Goal: Transaction & Acquisition: Purchase product/service

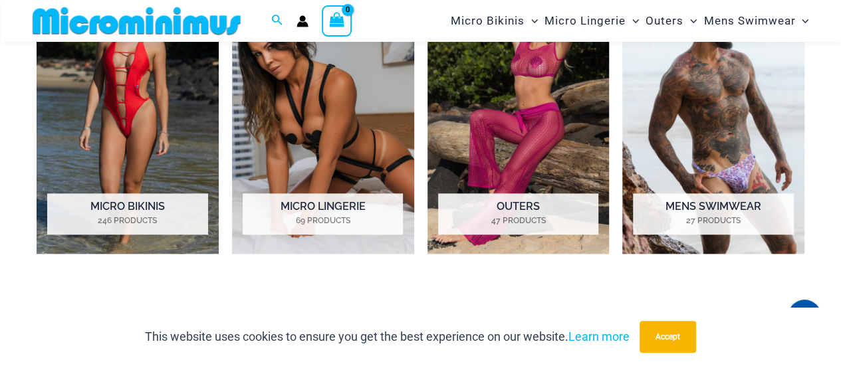
scroll to position [653, 0]
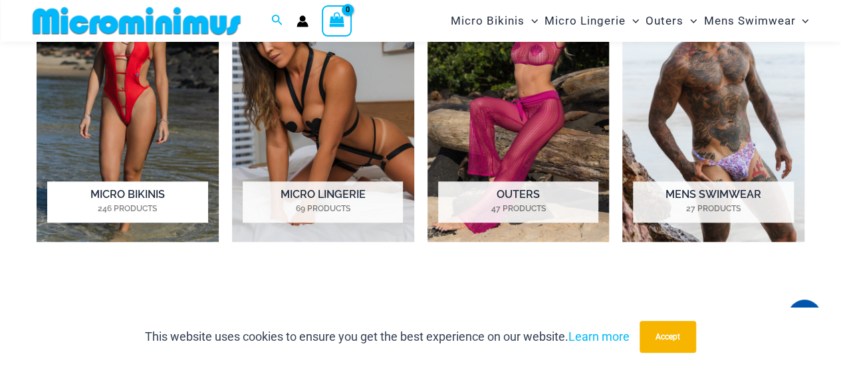
click at [126, 102] on img "Visit product category Micro Bikinis" at bounding box center [128, 100] width 182 height 283
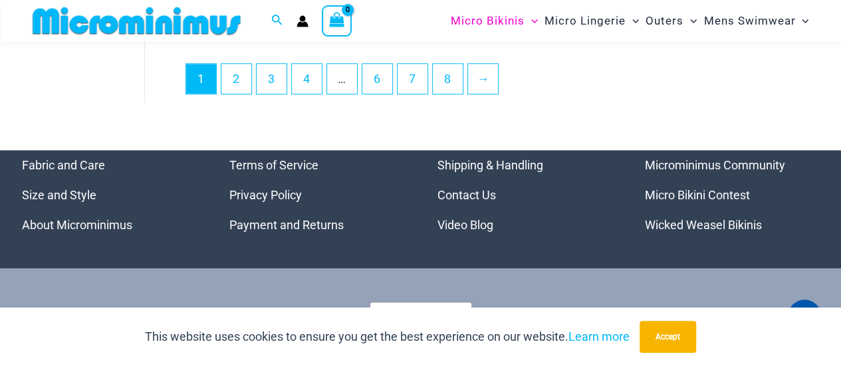
scroll to position [3123, 0]
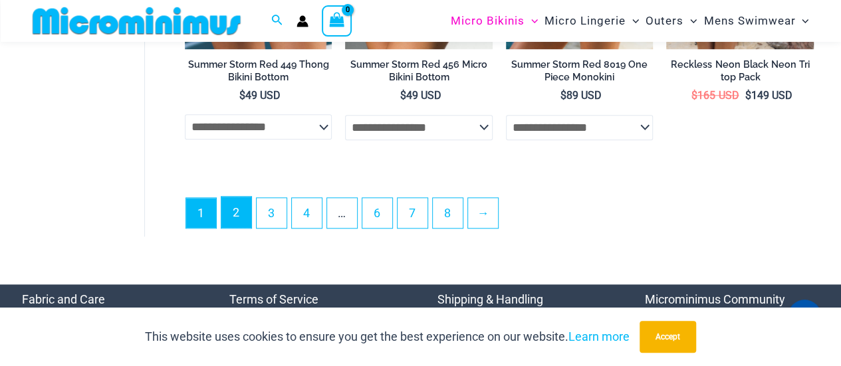
click at [229, 228] on link "2" at bounding box center [236, 212] width 30 height 31
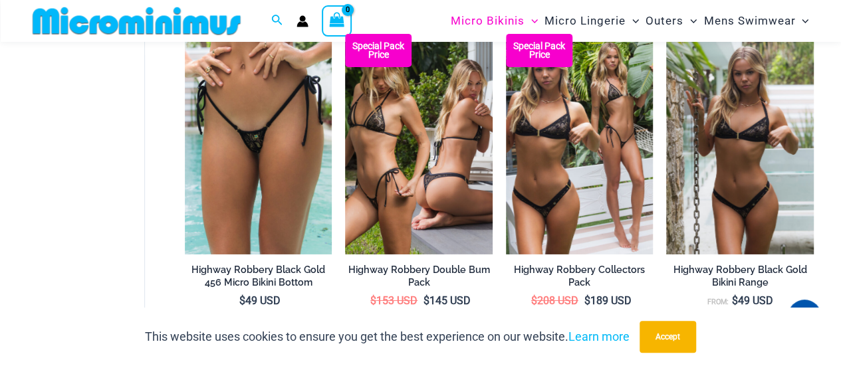
scroll to position [2254, 0]
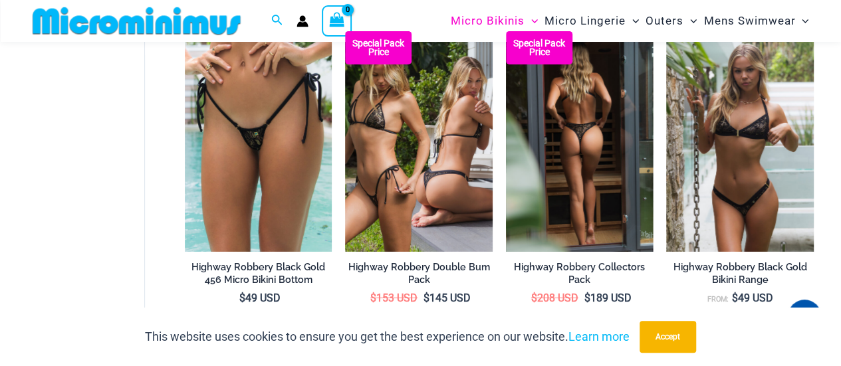
click at [562, 199] on img at bounding box center [580, 141] width 148 height 221
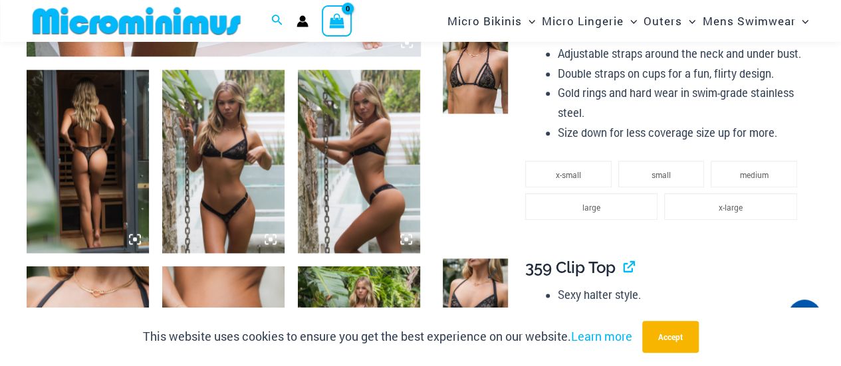
scroll to position [653, 0]
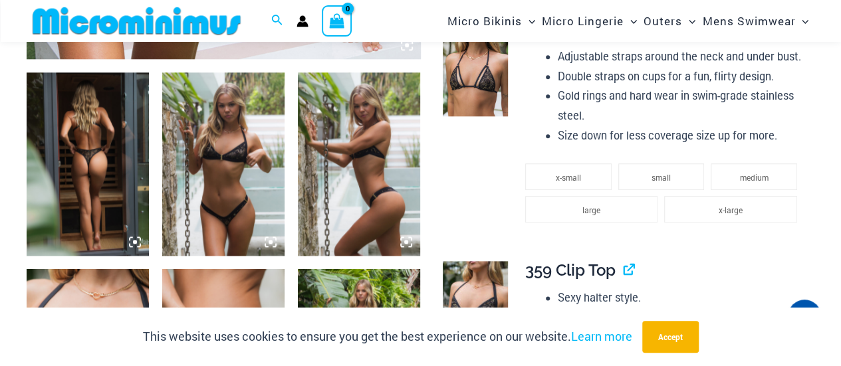
click at [231, 193] on img at bounding box center [223, 164] width 122 height 184
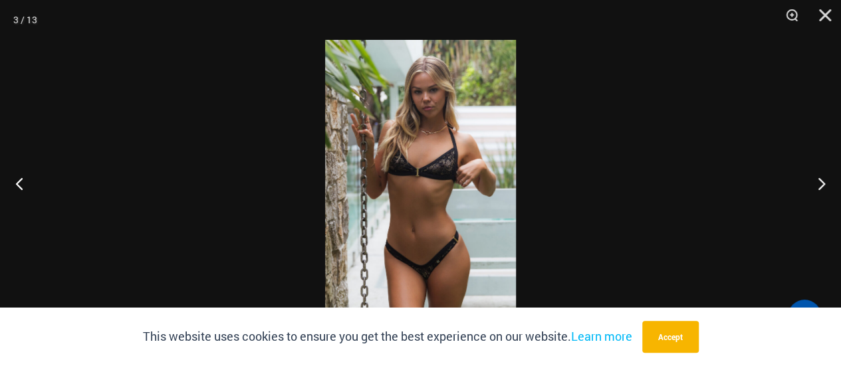
click at [418, 243] on img at bounding box center [420, 183] width 191 height 287
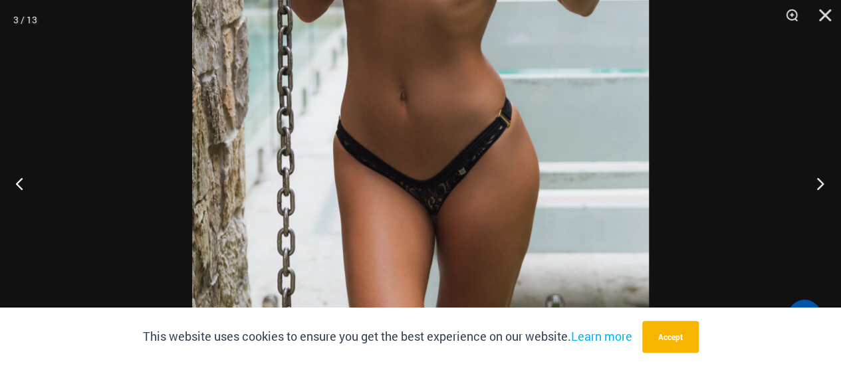
click at [817, 187] on button "Next" at bounding box center [816, 183] width 50 height 66
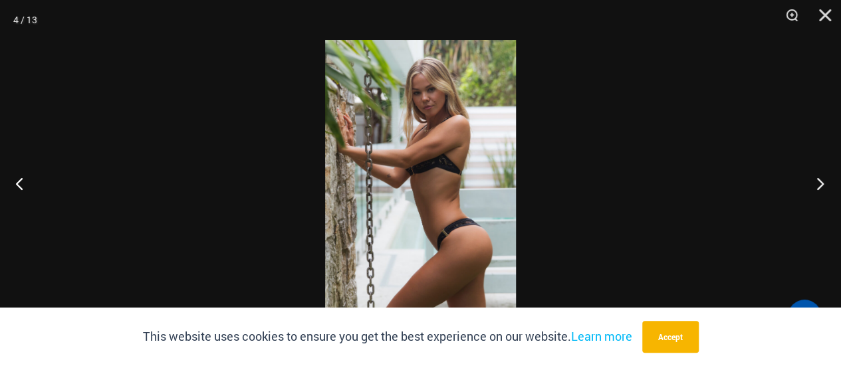
click at [817, 187] on button "Next" at bounding box center [816, 183] width 50 height 66
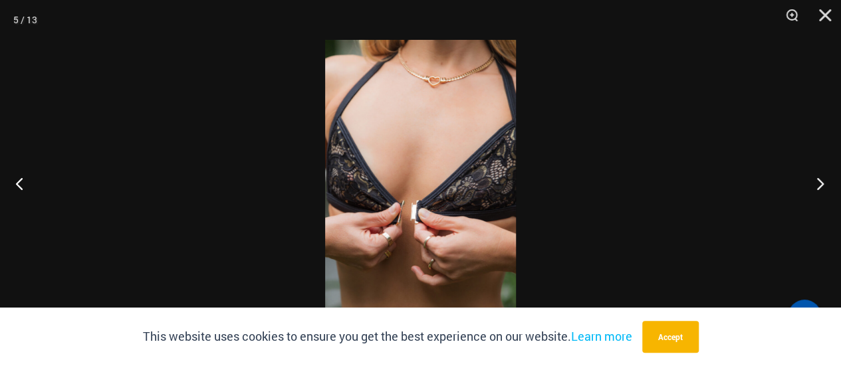
click at [817, 187] on button "Next" at bounding box center [816, 183] width 50 height 66
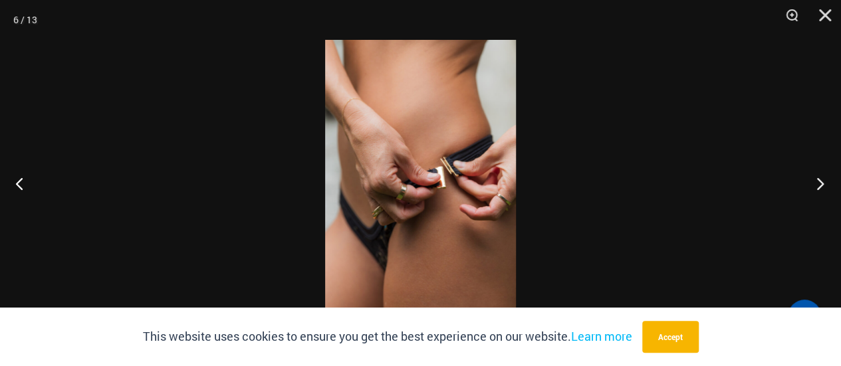
click at [817, 187] on button "Next" at bounding box center [816, 183] width 50 height 66
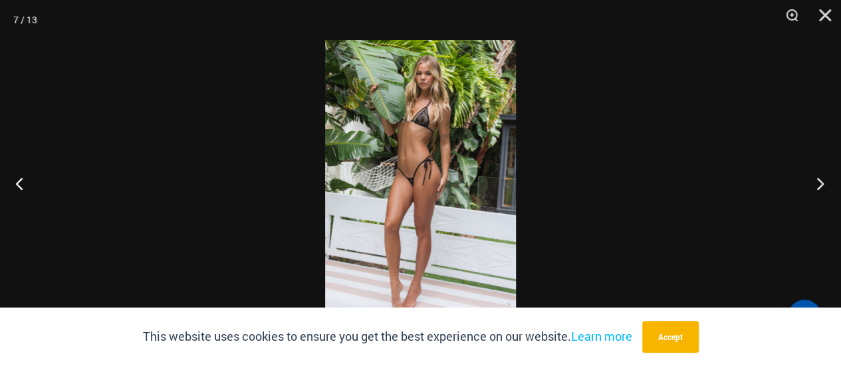
click at [817, 187] on button "Next" at bounding box center [816, 183] width 50 height 66
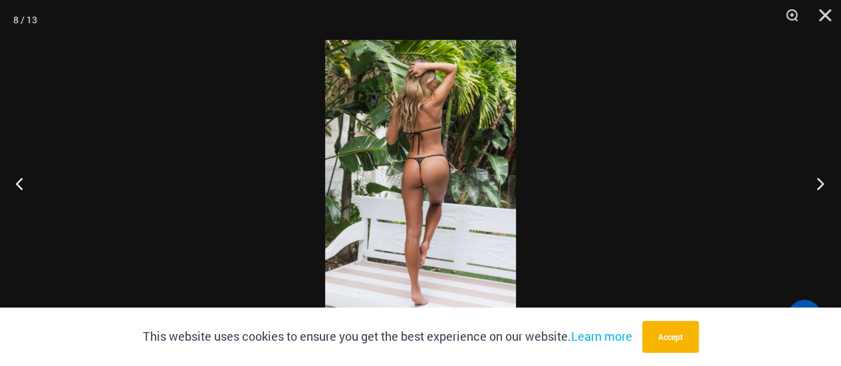
click at [817, 187] on button "Next" at bounding box center [816, 183] width 50 height 66
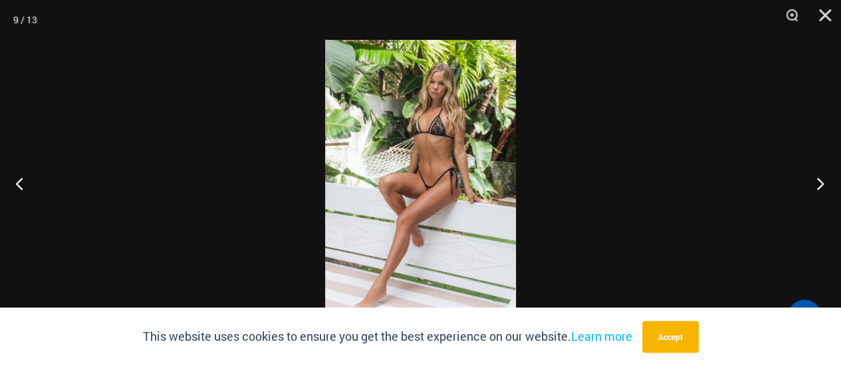
click at [817, 187] on button "Next" at bounding box center [816, 183] width 50 height 66
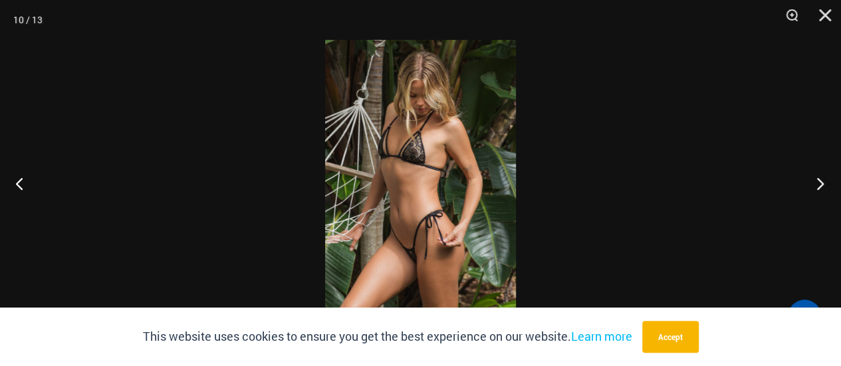
click at [817, 187] on button "Next" at bounding box center [816, 183] width 50 height 66
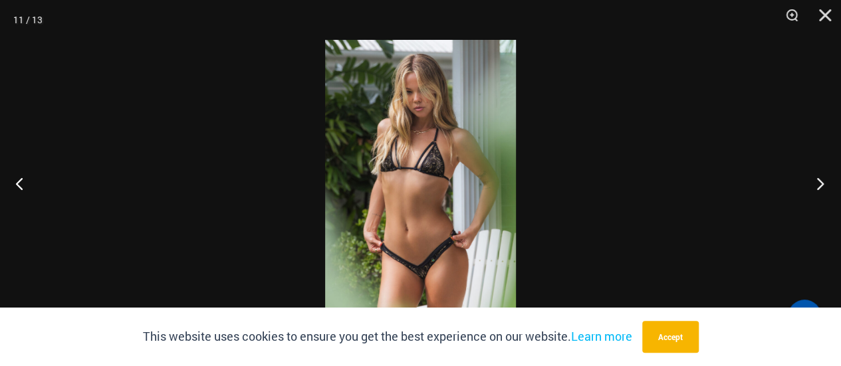
click at [817, 187] on button "Next" at bounding box center [816, 183] width 50 height 66
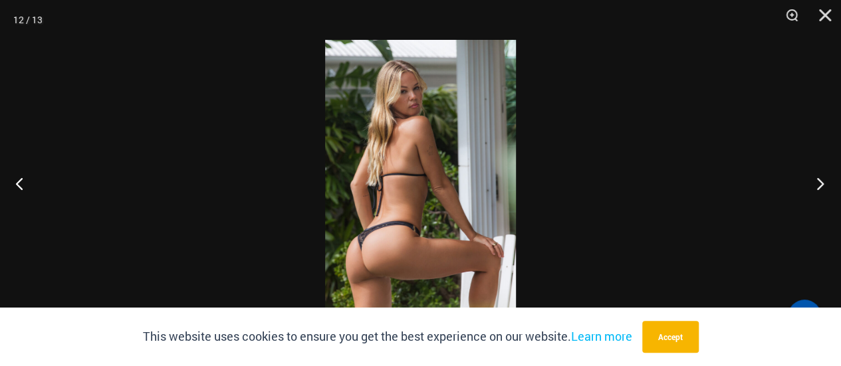
click at [817, 187] on button "Next" at bounding box center [816, 183] width 50 height 66
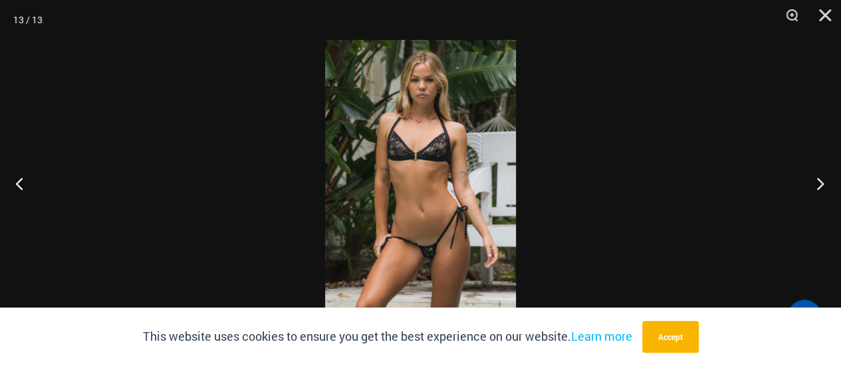
click at [817, 187] on button "Next" at bounding box center [816, 183] width 50 height 66
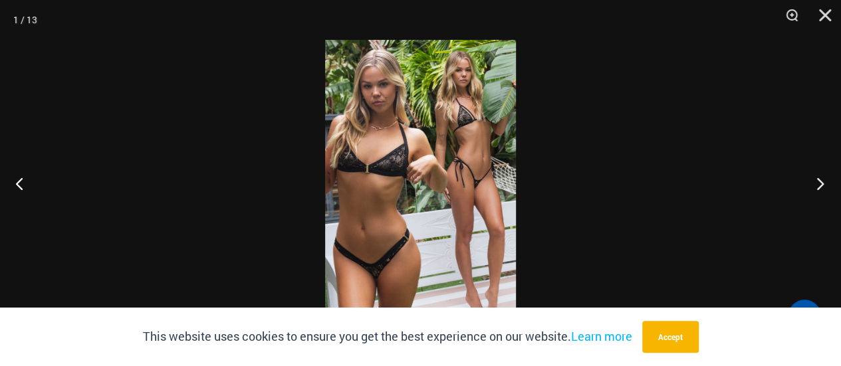
click at [817, 187] on button "Next" at bounding box center [816, 183] width 50 height 66
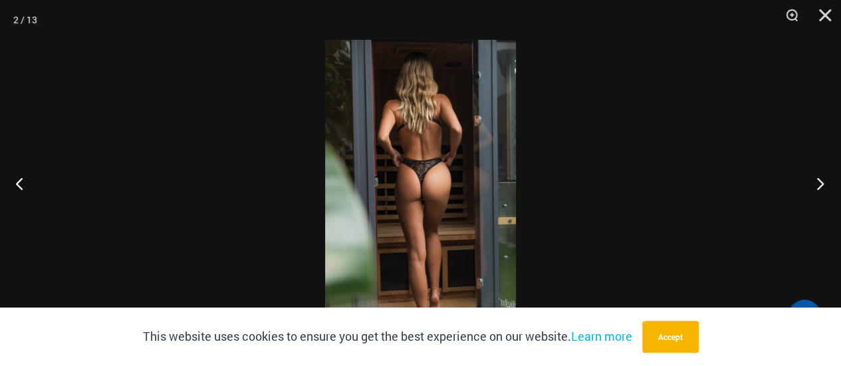
click at [817, 187] on button "Next" at bounding box center [816, 183] width 50 height 66
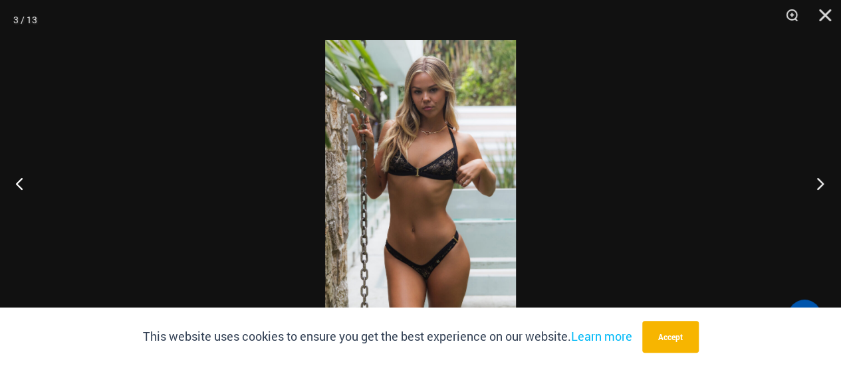
click at [817, 187] on button "Next" at bounding box center [816, 183] width 50 height 66
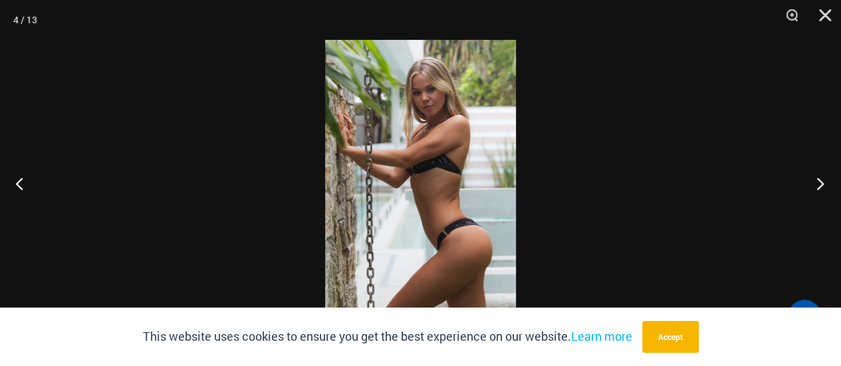
click at [817, 187] on button "Next" at bounding box center [816, 183] width 50 height 66
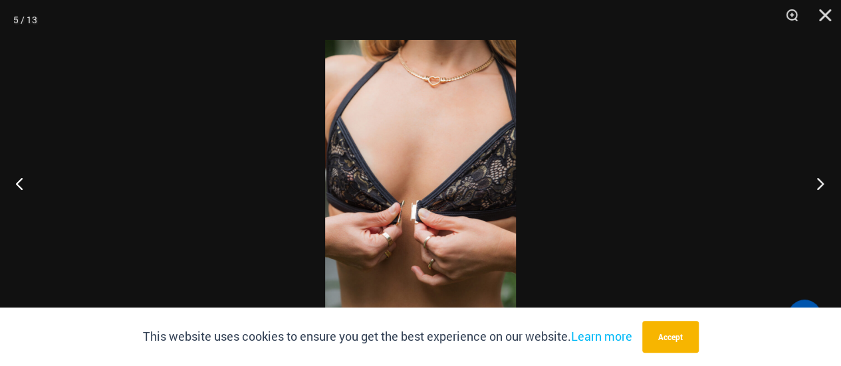
click at [817, 187] on button "Next" at bounding box center [816, 183] width 50 height 66
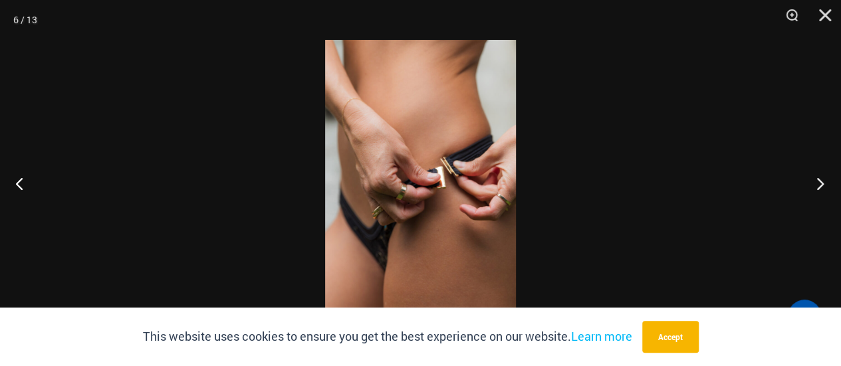
click at [817, 187] on button "Next" at bounding box center [816, 183] width 50 height 66
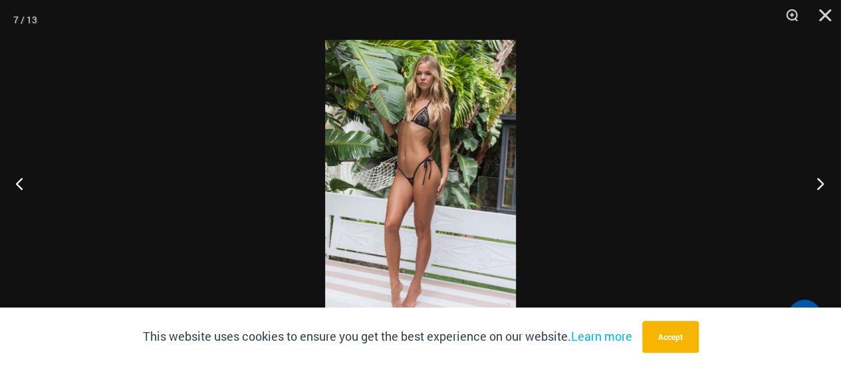
click at [817, 187] on button "Next" at bounding box center [816, 183] width 50 height 66
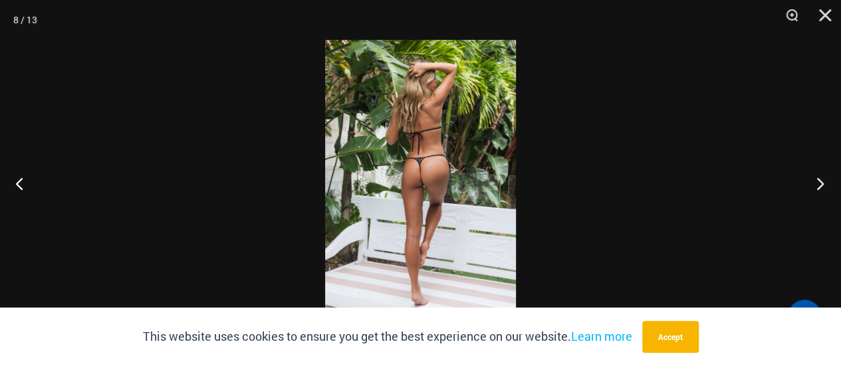
click at [817, 187] on button "Next" at bounding box center [816, 183] width 50 height 66
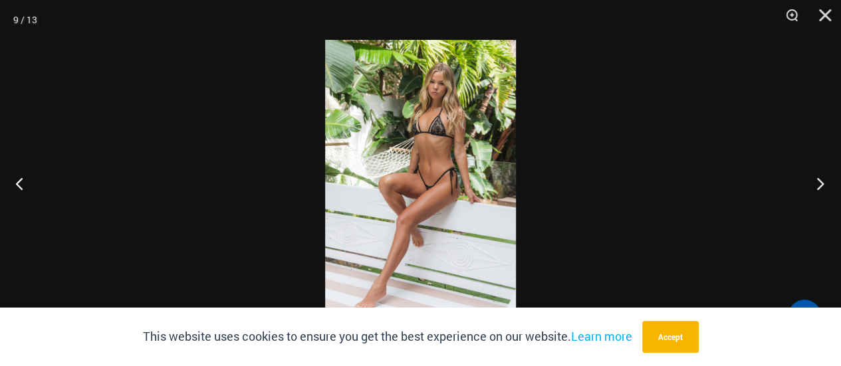
click at [817, 187] on button "Next" at bounding box center [816, 183] width 50 height 66
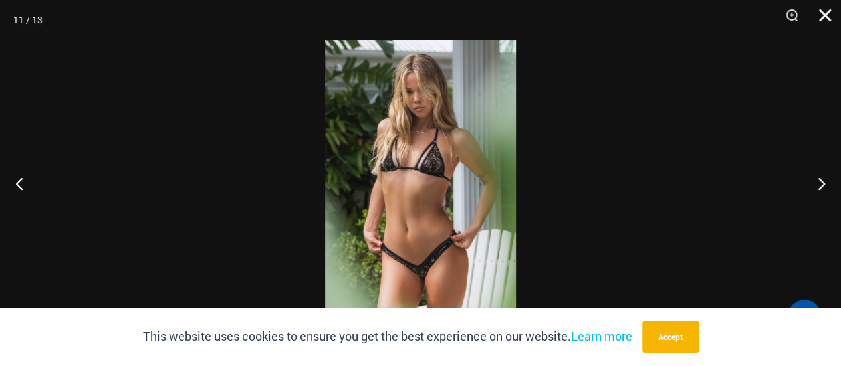
click at [817, 13] on button "Close" at bounding box center [820, 20] width 33 height 40
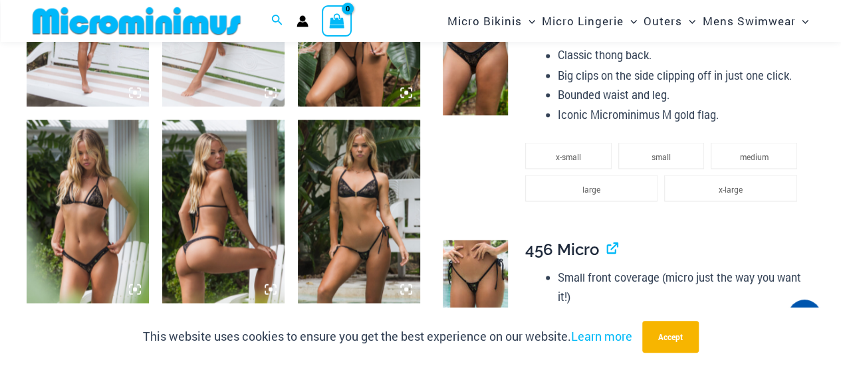
scroll to position [1252, 0]
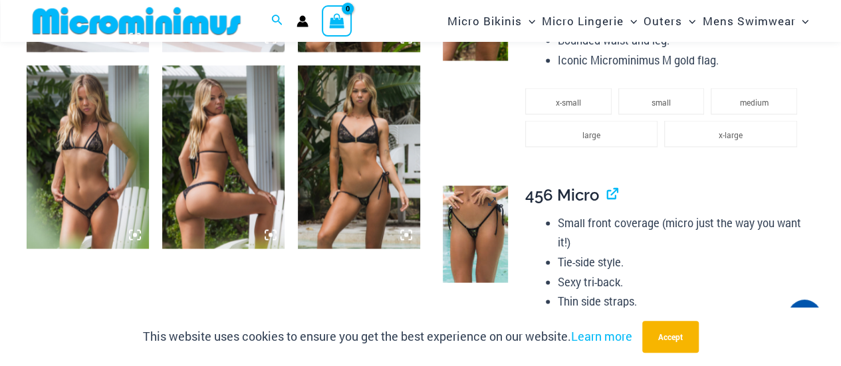
click at [480, 231] on img at bounding box center [475, 234] width 65 height 97
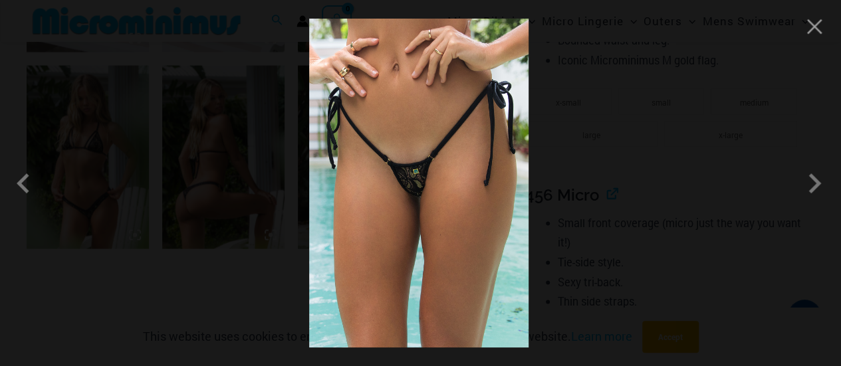
click at [420, 186] on img at bounding box center [418, 183] width 219 height 329
click at [817, 31] on button "Close" at bounding box center [815, 27] width 20 height 20
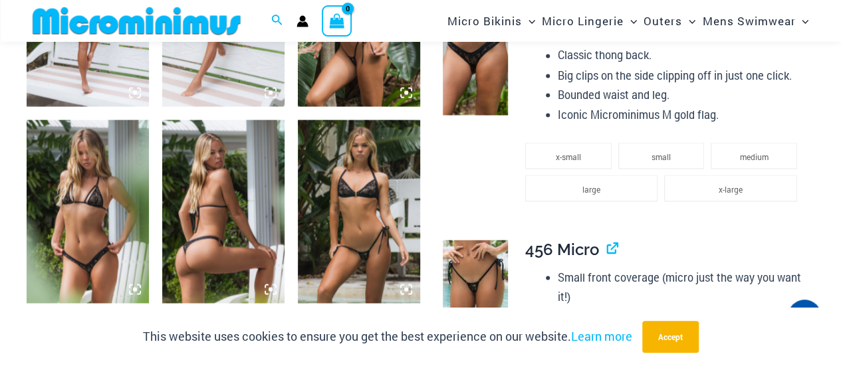
scroll to position [1119, 0]
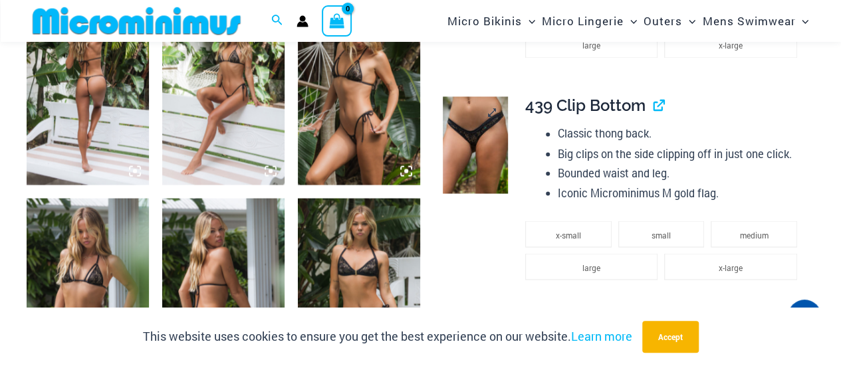
click at [475, 132] on img at bounding box center [475, 144] width 65 height 97
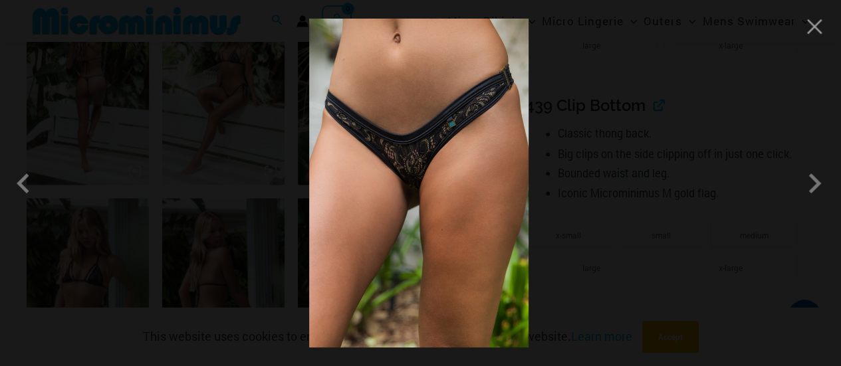
click at [468, 128] on img at bounding box center [418, 183] width 219 height 329
click at [464, 133] on img at bounding box center [418, 183] width 219 height 329
drag, startPoint x: 581, startPoint y: 105, endPoint x: 532, endPoint y: 104, distance: 49.2
click at [581, 105] on div at bounding box center [420, 183] width 841 height 366
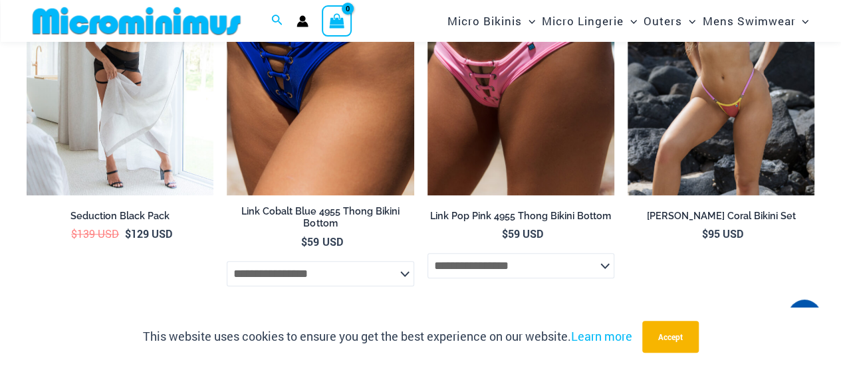
scroll to position [2981, 0]
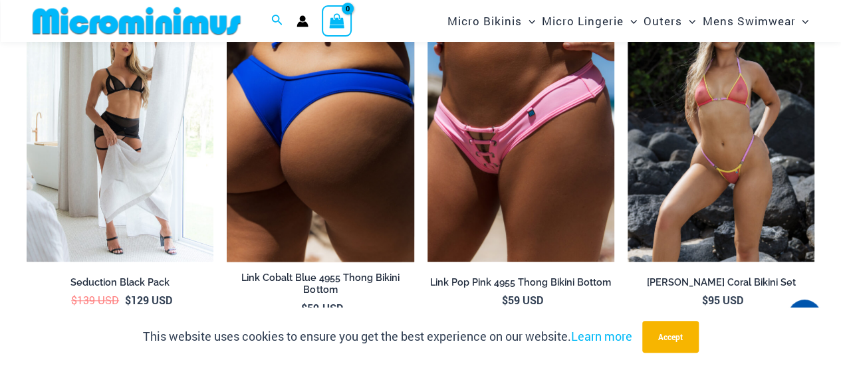
click at [274, 170] on img at bounding box center [320, 121] width 187 height 281
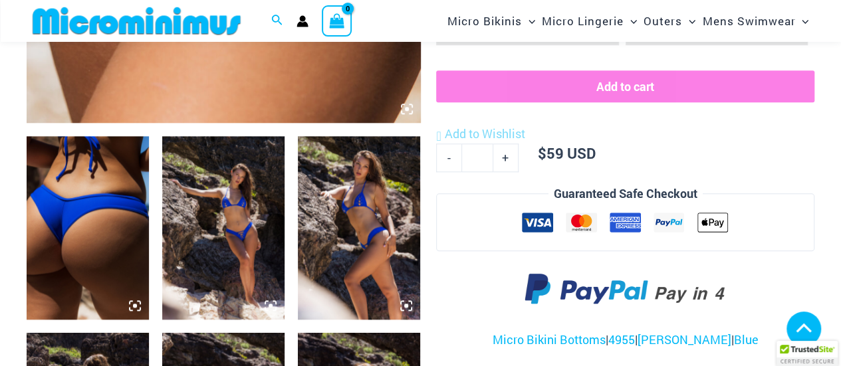
scroll to position [1252, 0]
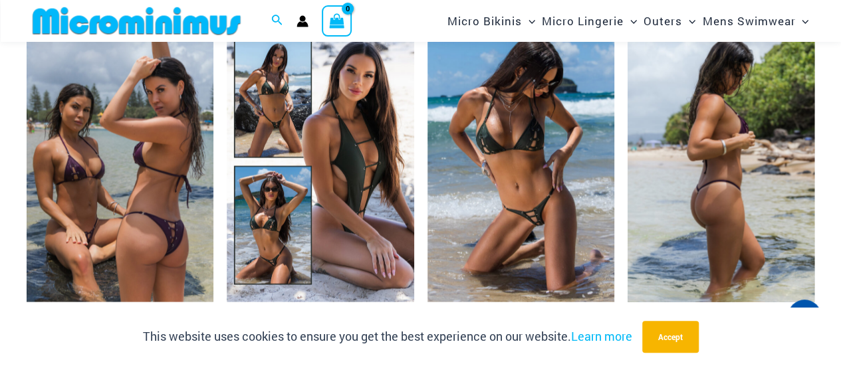
click at [717, 165] on img at bounding box center [721, 161] width 187 height 281
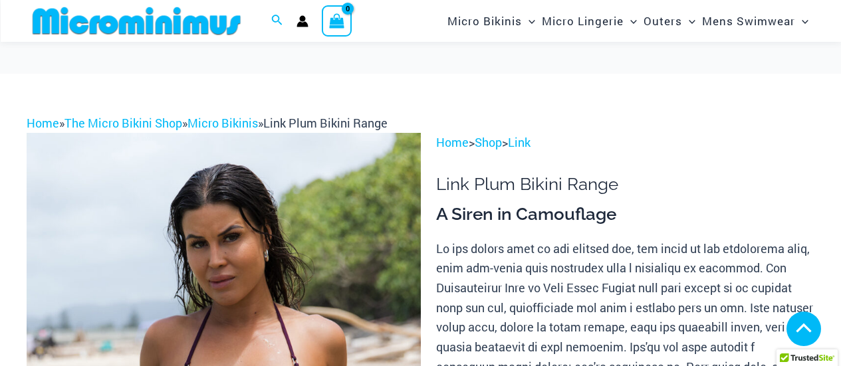
scroll to position [532, 0]
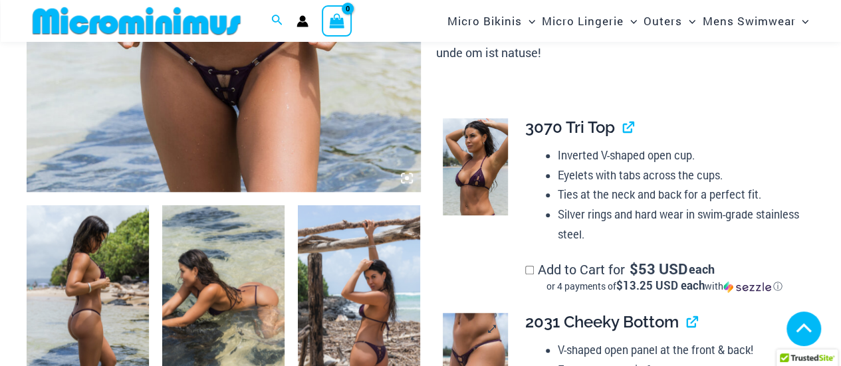
click at [477, 313] on img at bounding box center [475, 361] width 65 height 97
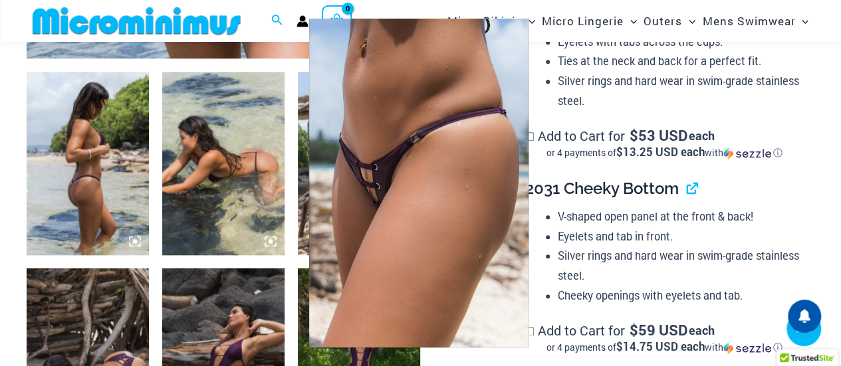
scroll to position [654, 0]
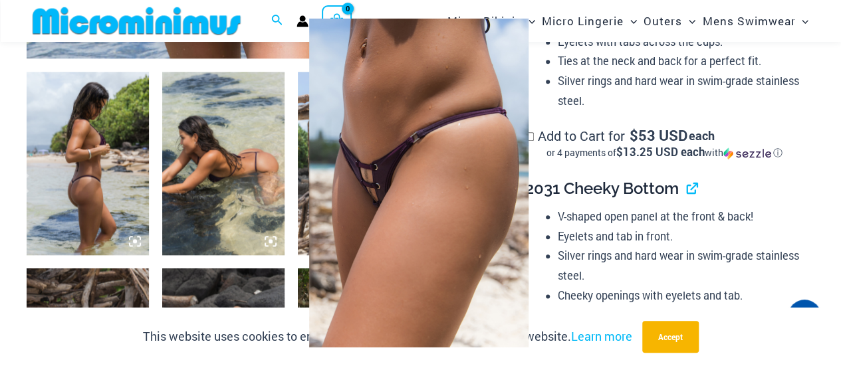
click at [370, 201] on img at bounding box center [418, 183] width 219 height 329
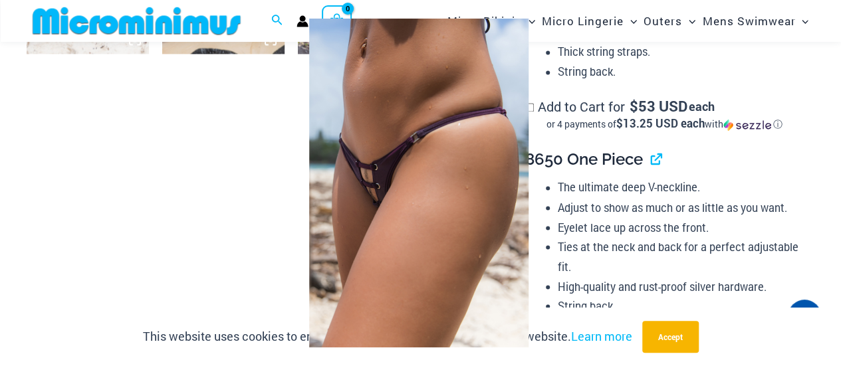
scroll to position [853, 0]
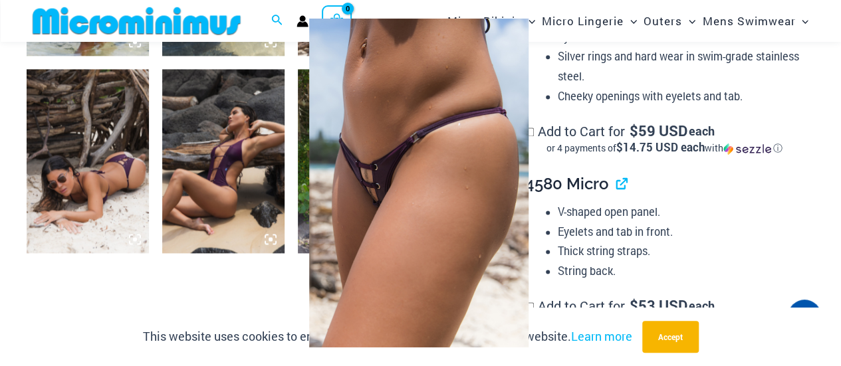
click at [636, 150] on div at bounding box center [420, 183] width 841 height 366
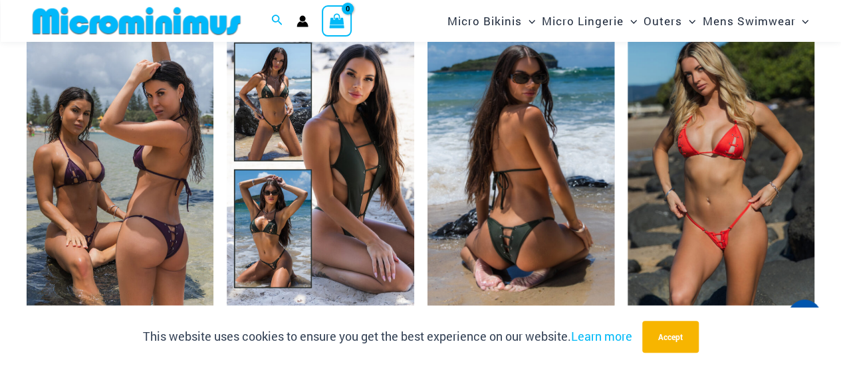
scroll to position [2117, 0]
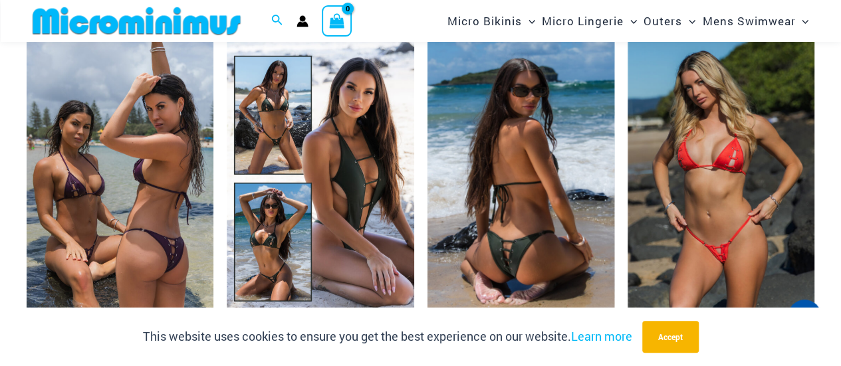
click at [521, 238] on img at bounding box center [521, 179] width 187 height 281
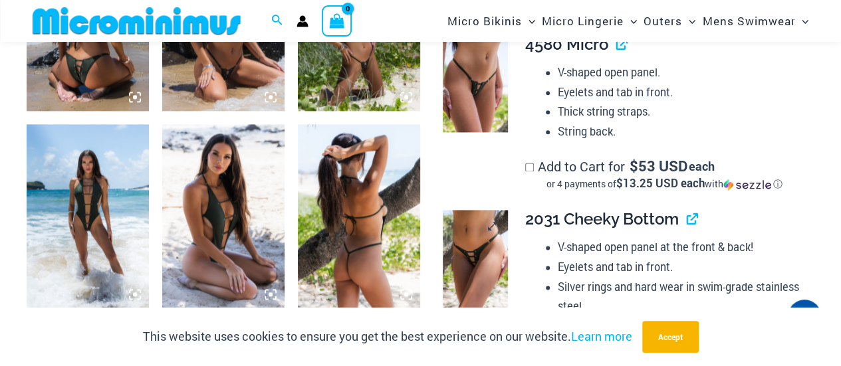
scroll to position [778, 0]
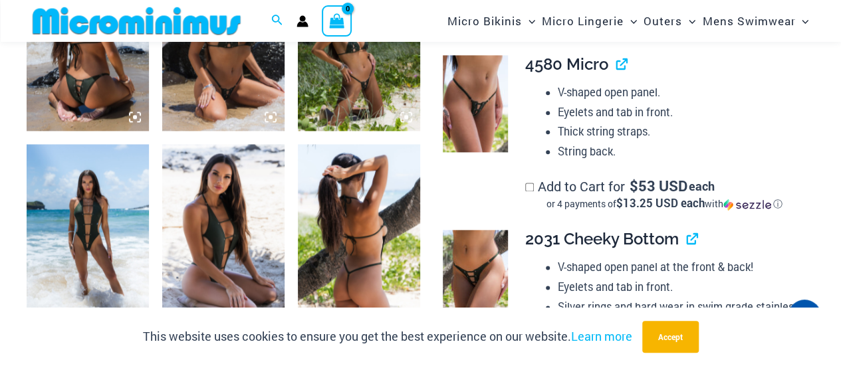
click at [90, 220] on img at bounding box center [88, 236] width 122 height 184
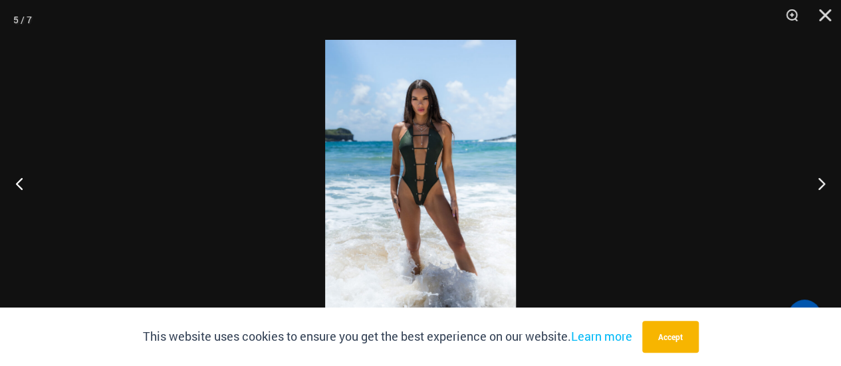
click at [400, 167] on img at bounding box center [420, 183] width 191 height 287
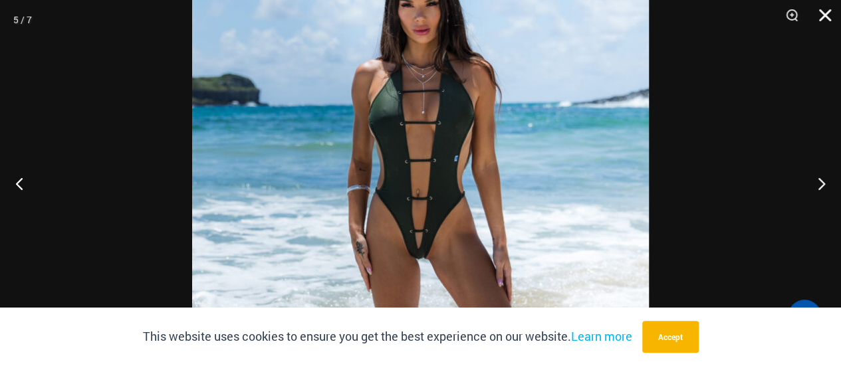
click at [827, 15] on button "Close" at bounding box center [820, 20] width 33 height 40
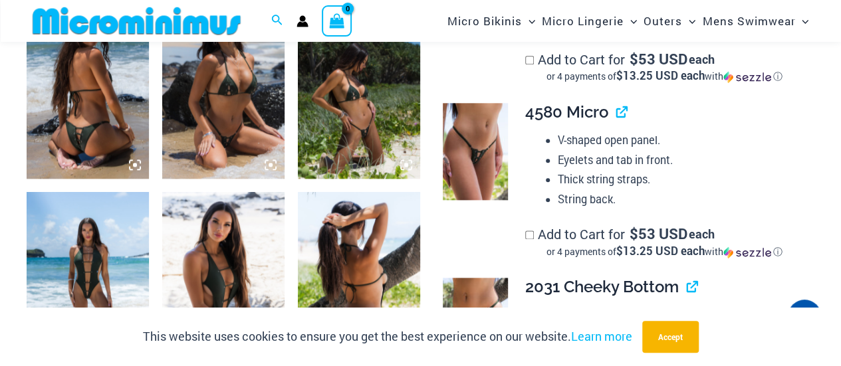
scroll to position [712, 0]
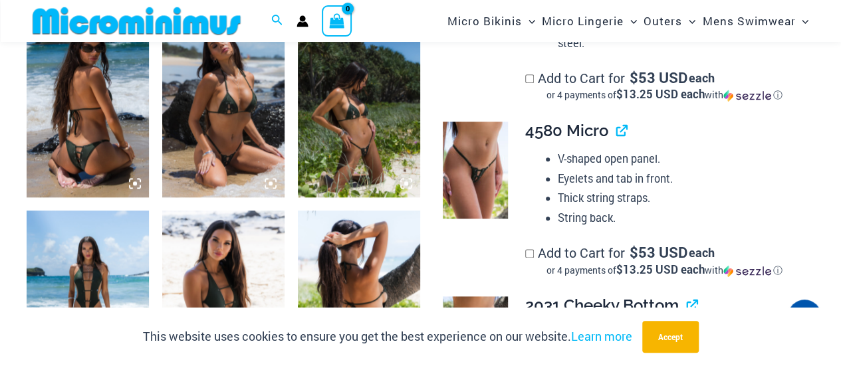
click at [234, 111] on img at bounding box center [223, 106] width 122 height 184
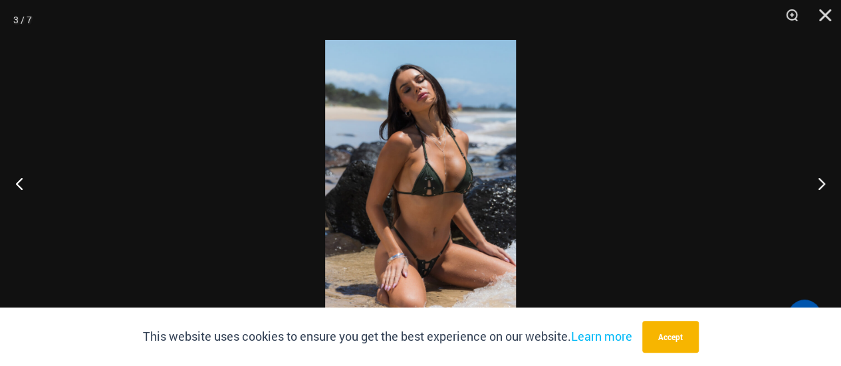
click at [420, 191] on img at bounding box center [420, 183] width 191 height 287
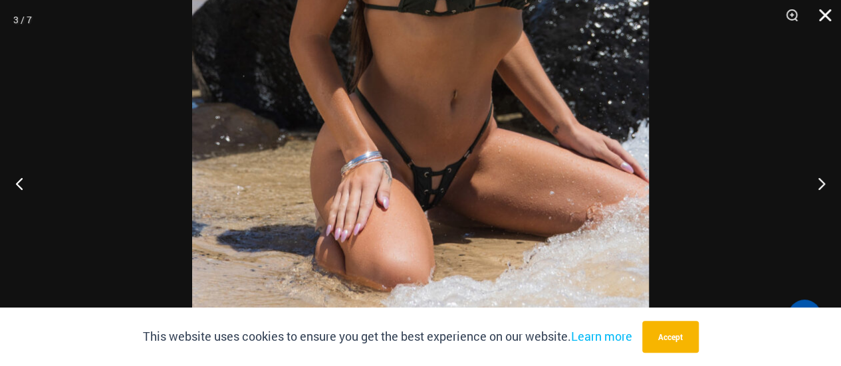
click at [825, 10] on button "Close" at bounding box center [820, 20] width 33 height 40
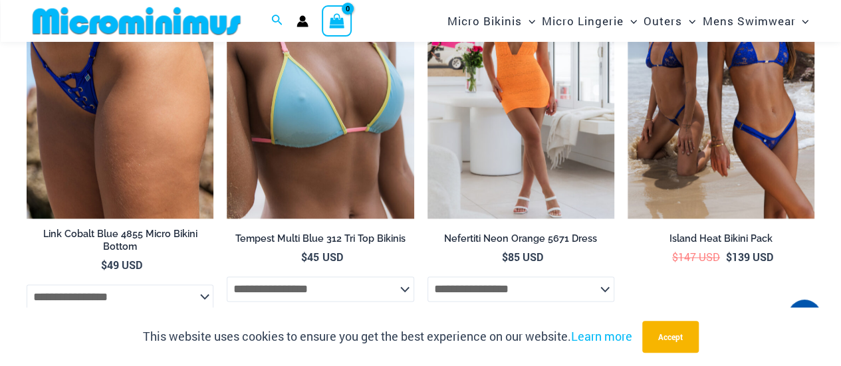
scroll to position [3438, 0]
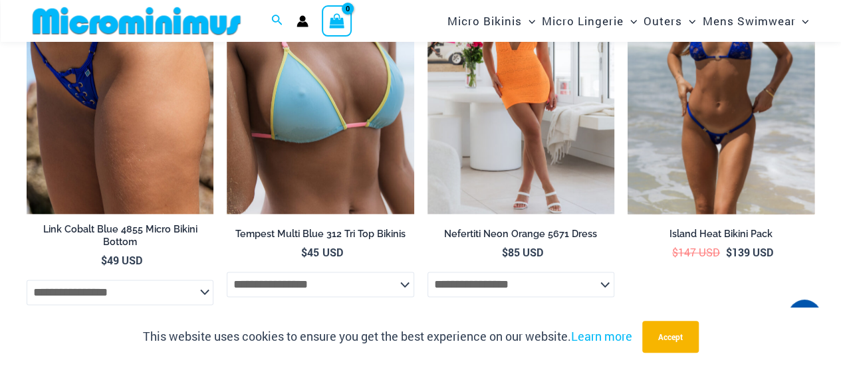
click at [733, 98] on img at bounding box center [721, 74] width 187 height 281
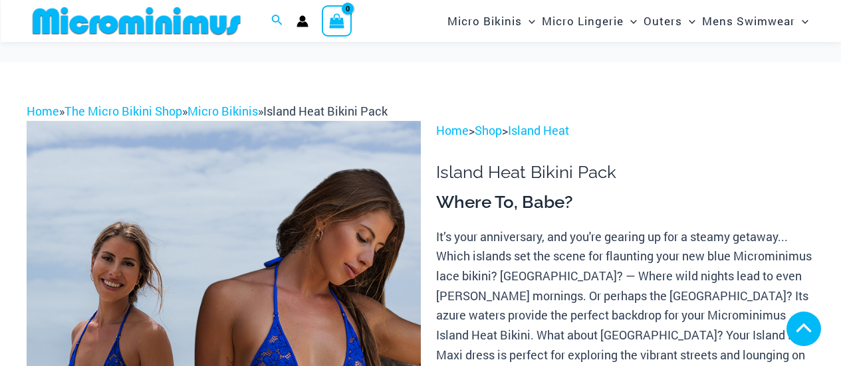
scroll to position [786, 0]
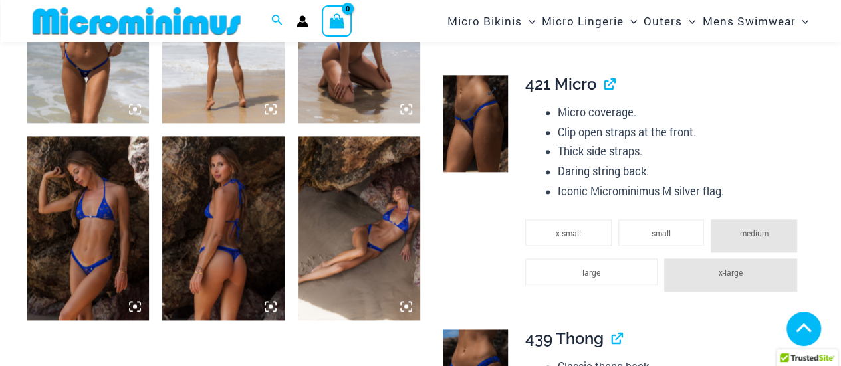
click at [473, 112] on img at bounding box center [475, 123] width 65 height 97
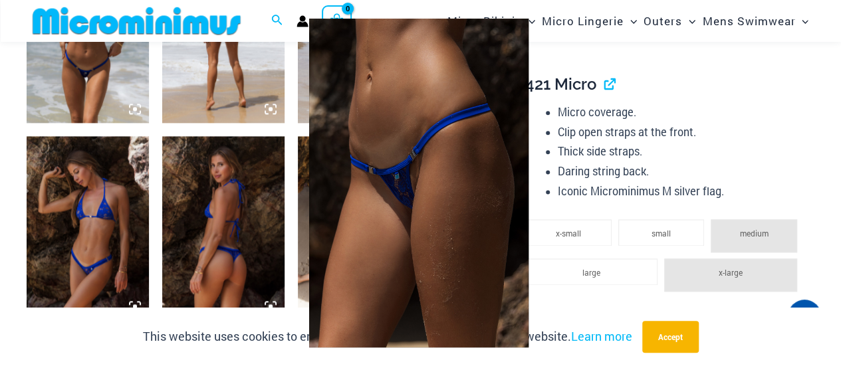
scroll to position [778, 0]
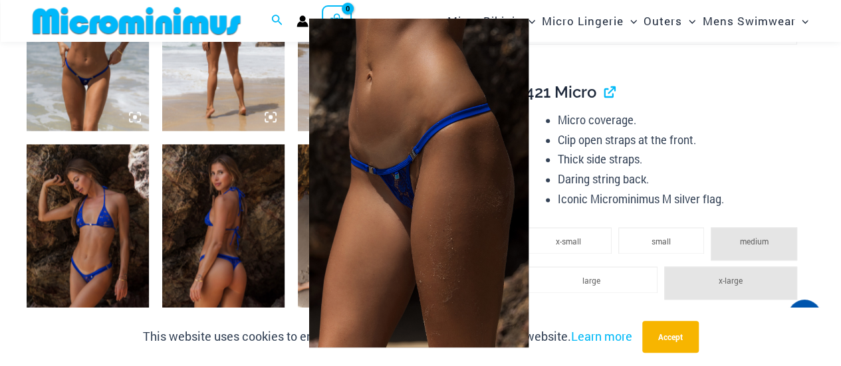
click at [438, 211] on img at bounding box center [418, 183] width 219 height 329
click at [686, 118] on div at bounding box center [420, 183] width 841 height 366
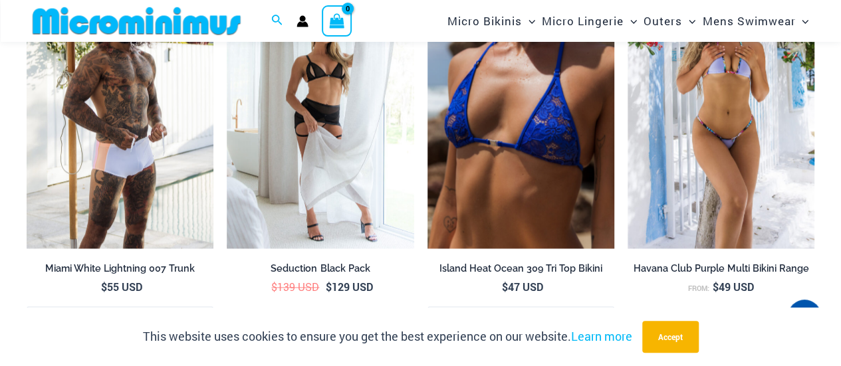
scroll to position [3372, 0]
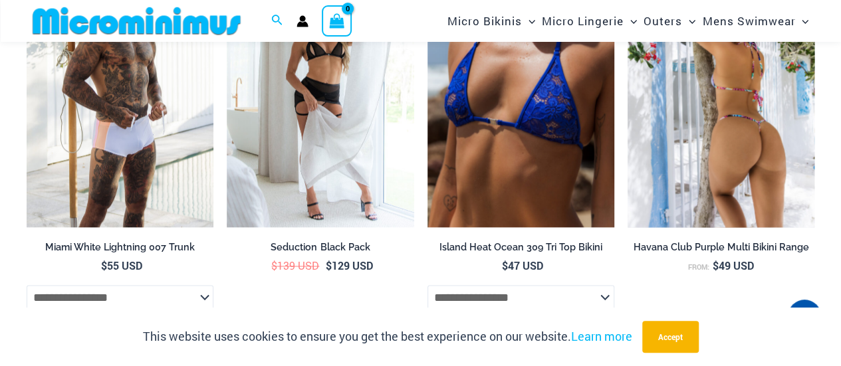
click at [745, 134] on img at bounding box center [721, 87] width 187 height 281
click at [709, 116] on img at bounding box center [721, 87] width 187 height 281
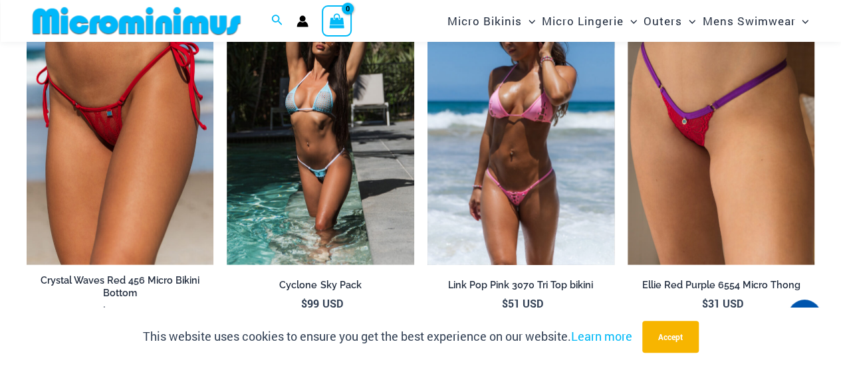
scroll to position [4170, 0]
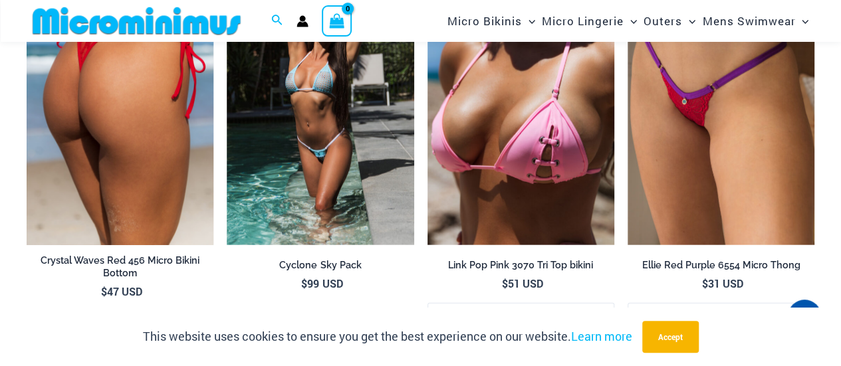
click at [138, 136] on img at bounding box center [120, 105] width 187 height 281
click at [138, 135] on img at bounding box center [120, 105] width 187 height 281
click at [181, 107] on img at bounding box center [120, 105] width 187 height 281
click at [121, 255] on h2 "Crystal Waves Red 456 Micro Bikini Bottom" at bounding box center [120, 267] width 187 height 25
click at [148, 167] on img at bounding box center [120, 105] width 187 height 281
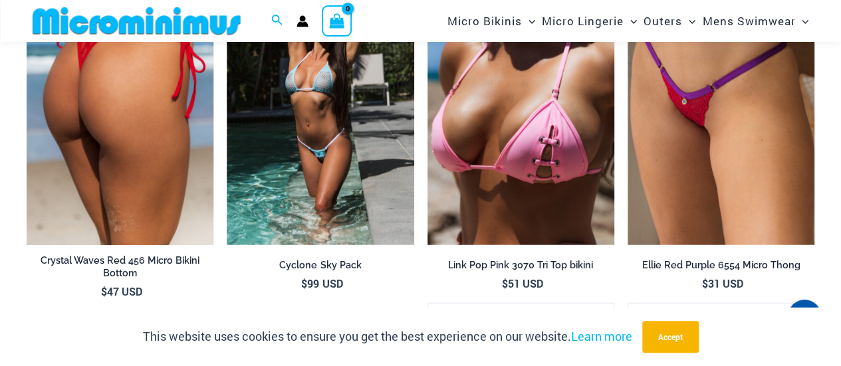
click at [148, 167] on img at bounding box center [120, 105] width 187 height 281
click at [134, 134] on img at bounding box center [120, 105] width 187 height 281
